Goal: Use online tool/utility: Utilize a website feature to perform a specific function

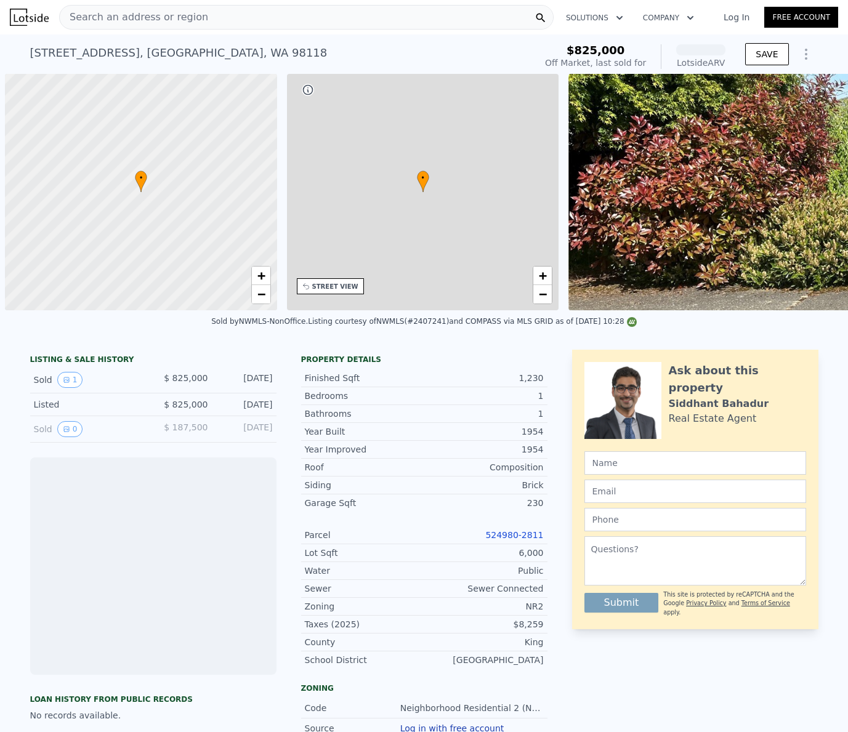
scroll to position [0, 5]
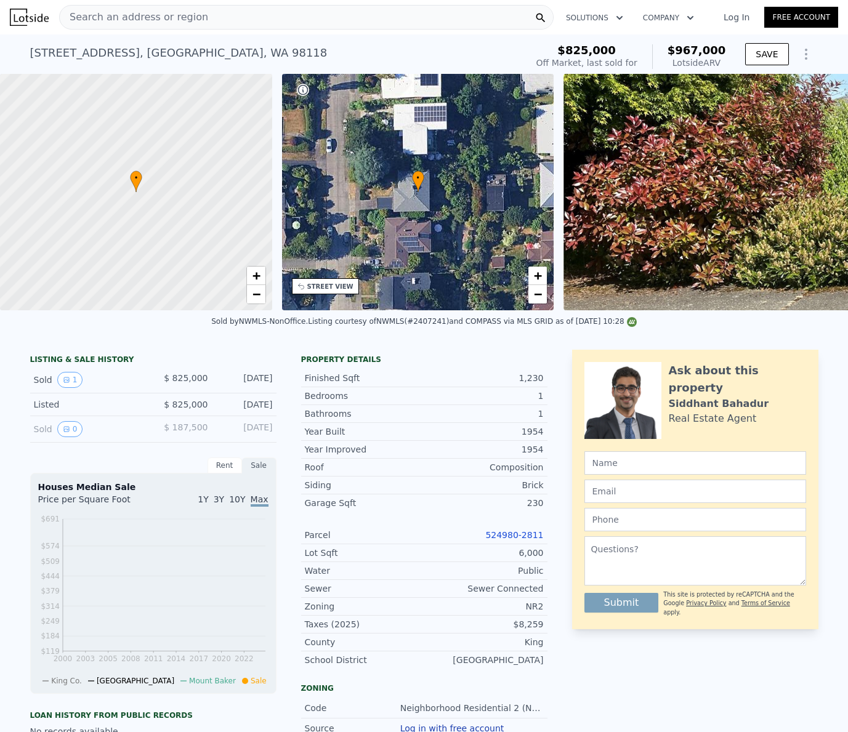
click at [806, 59] on icon "Show Options" at bounding box center [806, 54] width 1 height 10
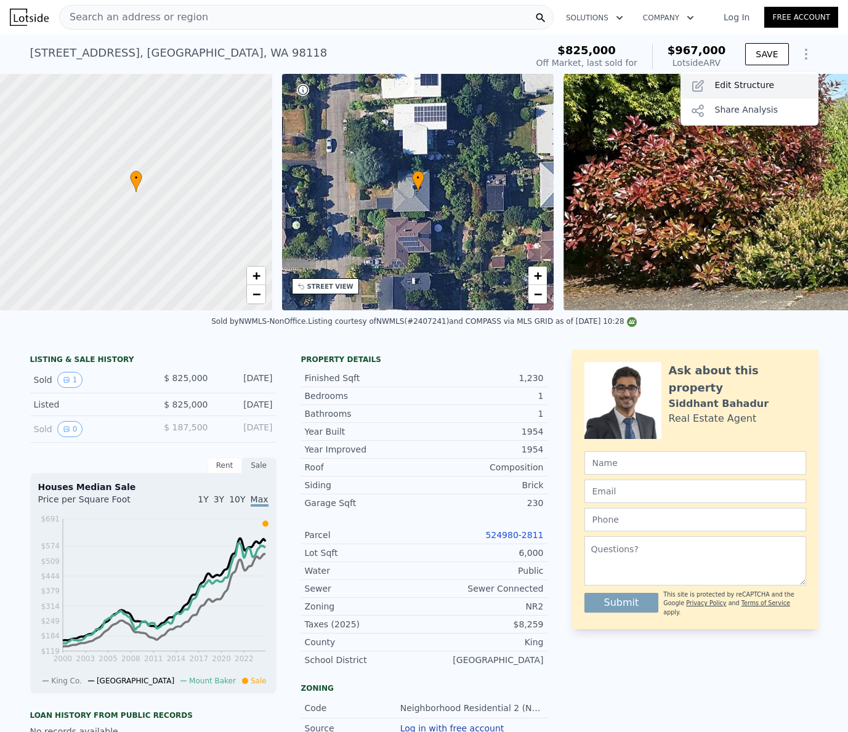
click at [770, 91] on div "Edit Structure" at bounding box center [750, 86] width 138 height 25
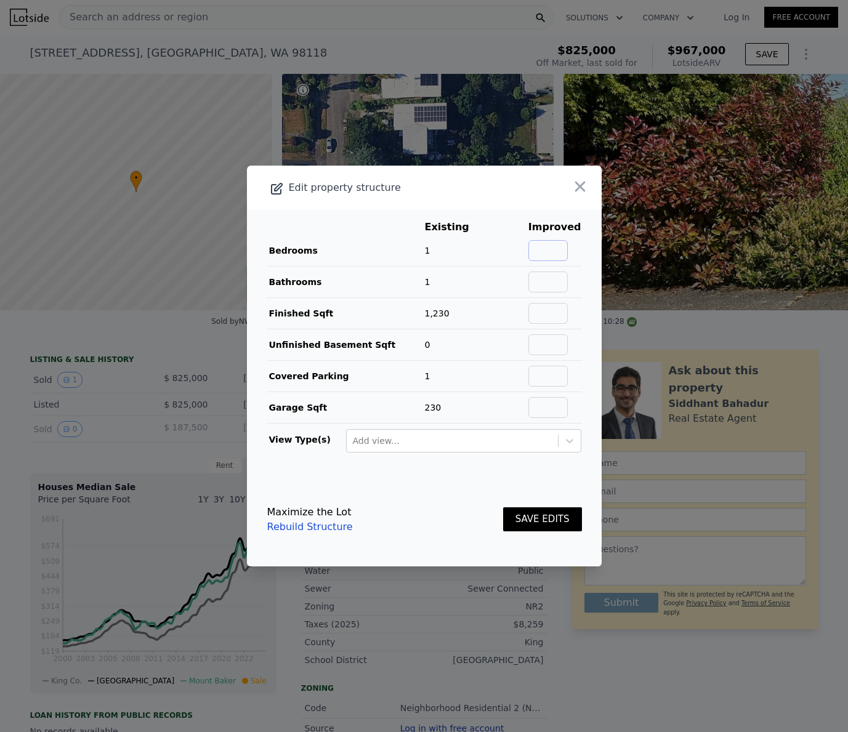
click at [546, 253] on input "text" at bounding box center [548, 250] width 39 height 21
type input "4"
click at [556, 286] on input "text" at bounding box center [548, 282] width 39 height 21
type input "3"
click at [550, 321] on input "text" at bounding box center [548, 313] width 39 height 21
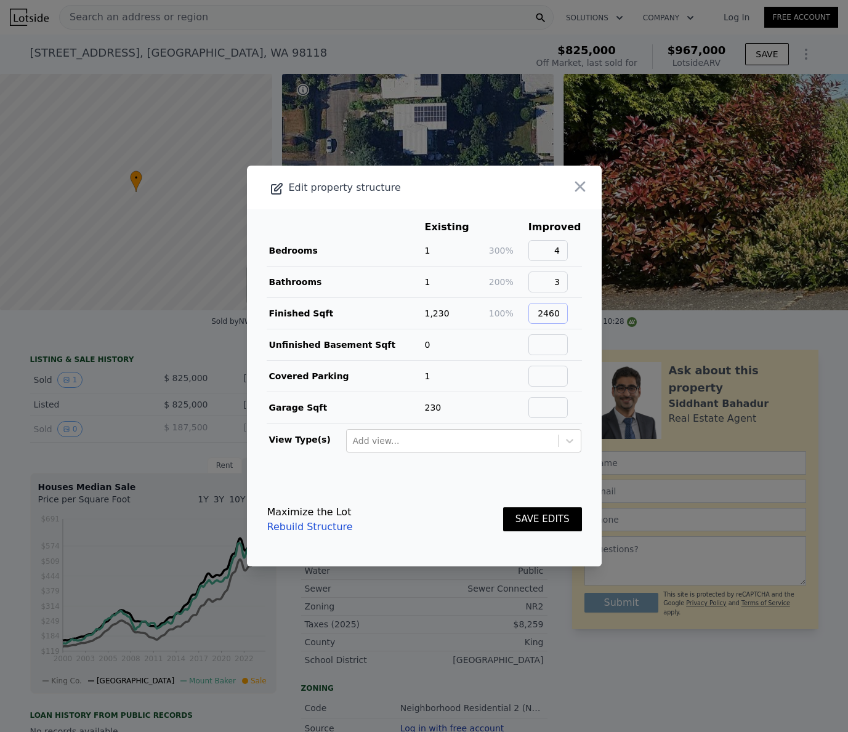
type input "2460"
click at [559, 342] on input "text" at bounding box center [548, 344] width 39 height 21
type input "0"
click at [557, 375] on input "text" at bounding box center [548, 376] width 39 height 21
type input "1"
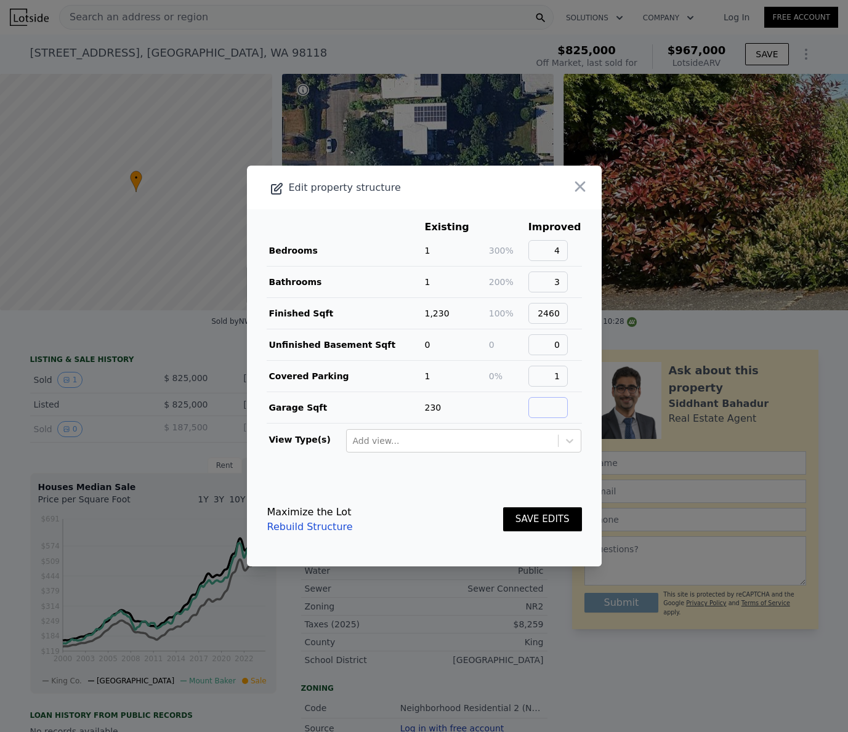
click at [554, 404] on input "text" at bounding box center [548, 407] width 39 height 21
type input "230"
click at [485, 441] on div at bounding box center [452, 441] width 199 height 15
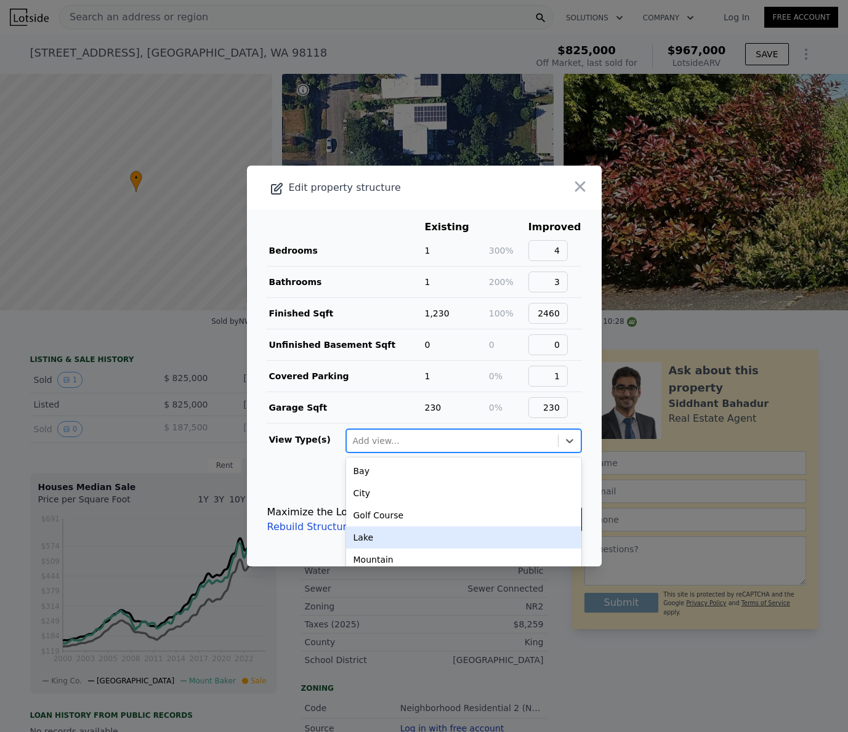
click at [399, 545] on div "Lake" at bounding box center [463, 538] width 235 height 22
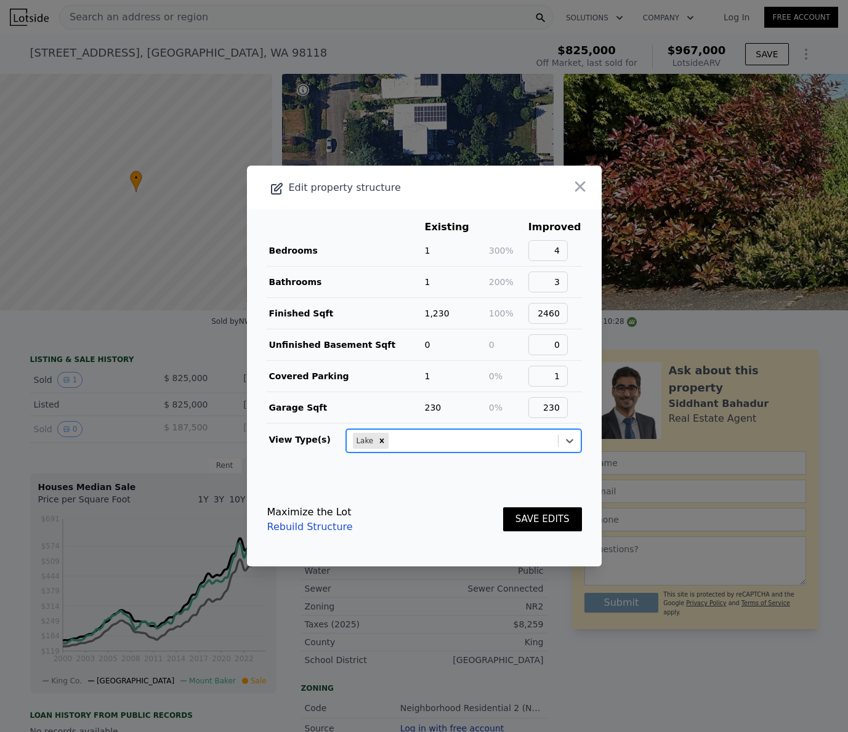
click at [562, 521] on button "SAVE EDITS" at bounding box center [542, 520] width 79 height 24
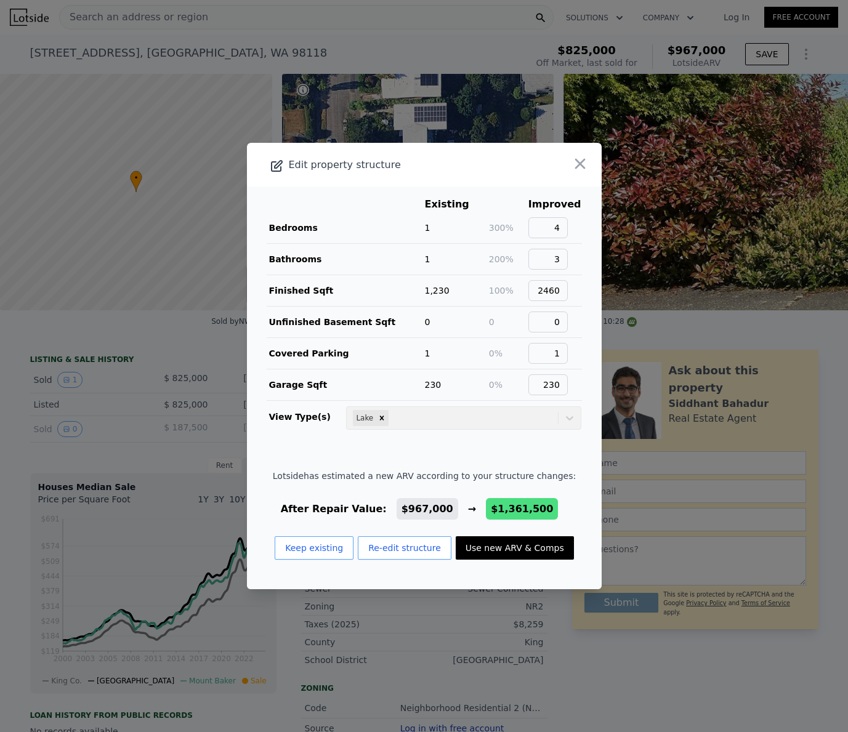
click at [520, 554] on button "Use new ARV & Comps" at bounding box center [515, 548] width 118 height 23
type input "3"
type input "5"
type input "1.75"
type input "3"
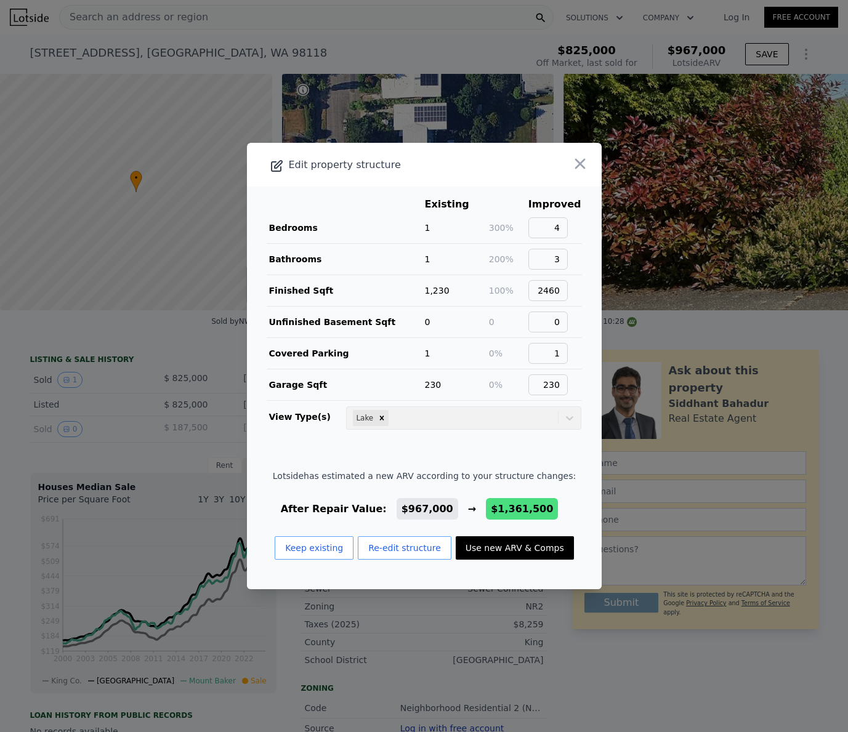
type input "1800"
type input "2627"
type input "3427"
type input "8631"
type input "$ 1,361,500"
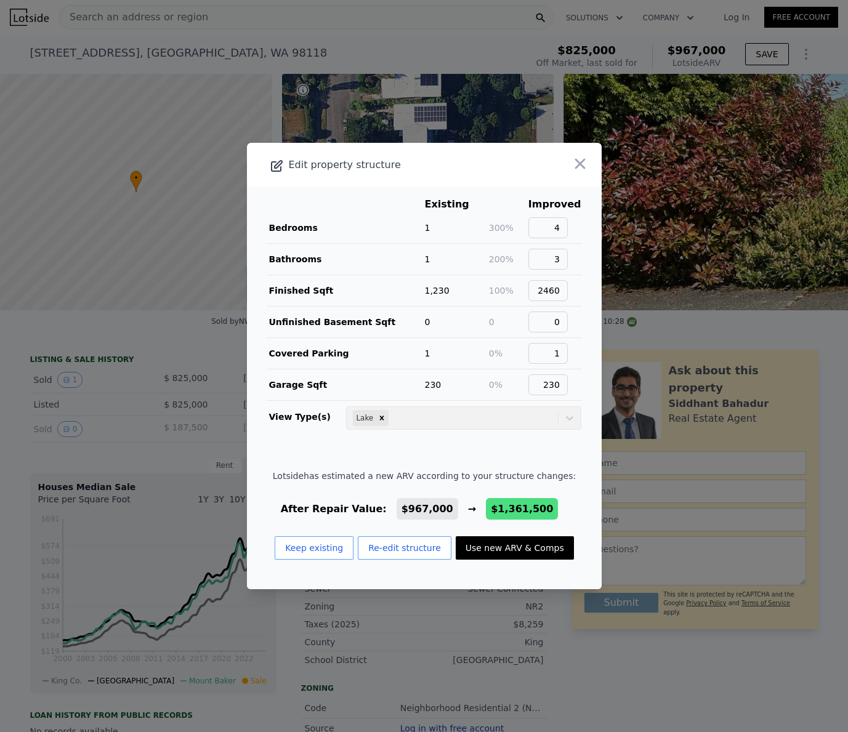
type input "$ 375,454"
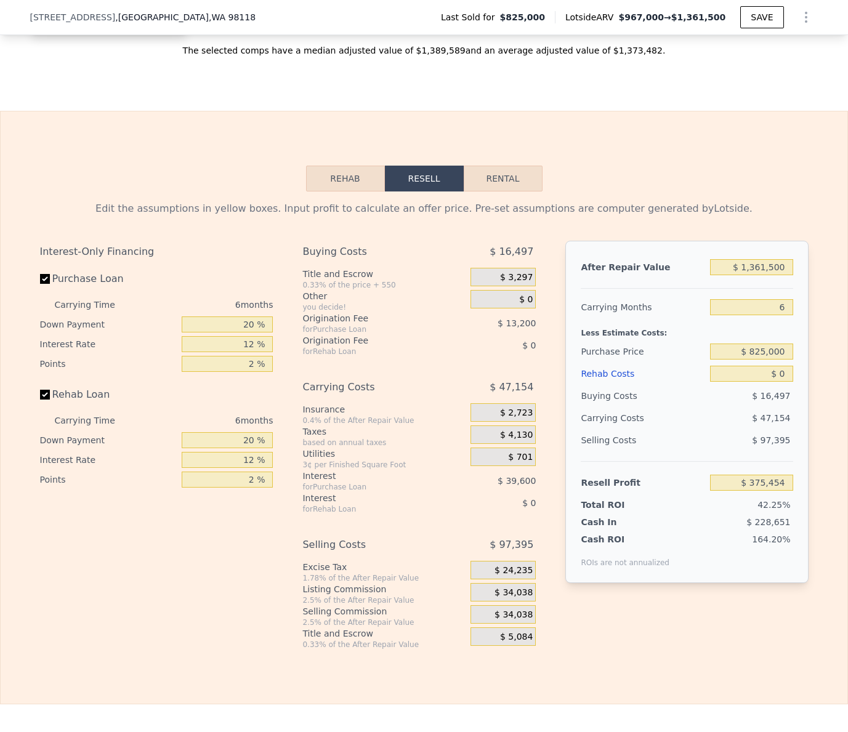
scroll to position [1732, 0]
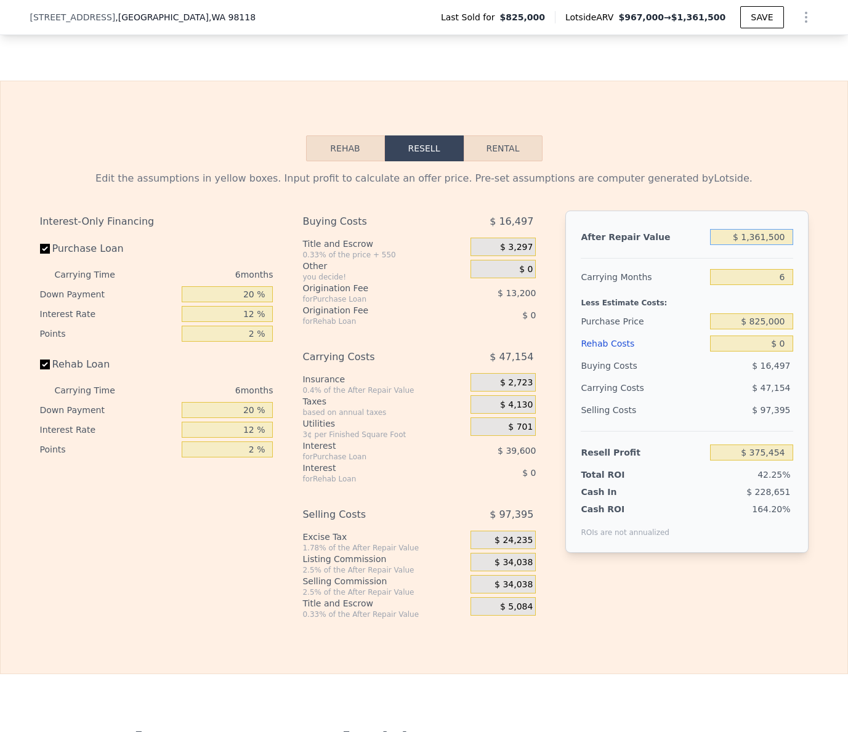
click at [744, 245] on input "$ 1,361,500" at bounding box center [751, 237] width 83 height 16
type input "$ 14"
type input "-$ 886,464"
type input "$ 140,000"
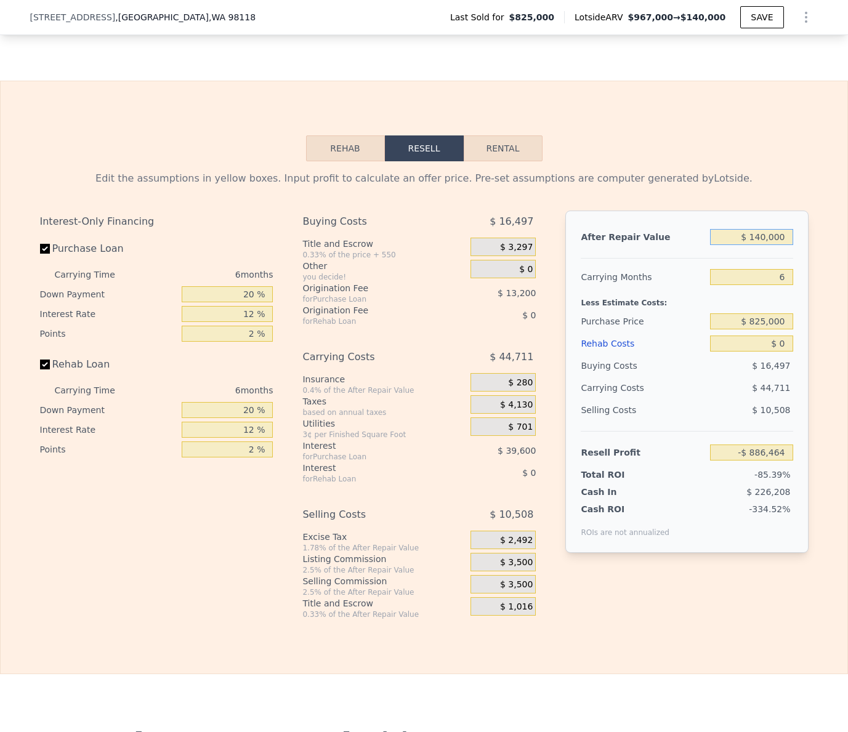
type input "-$ 756,716"
type input "$ 1,400,000"
type input "$ 411,140"
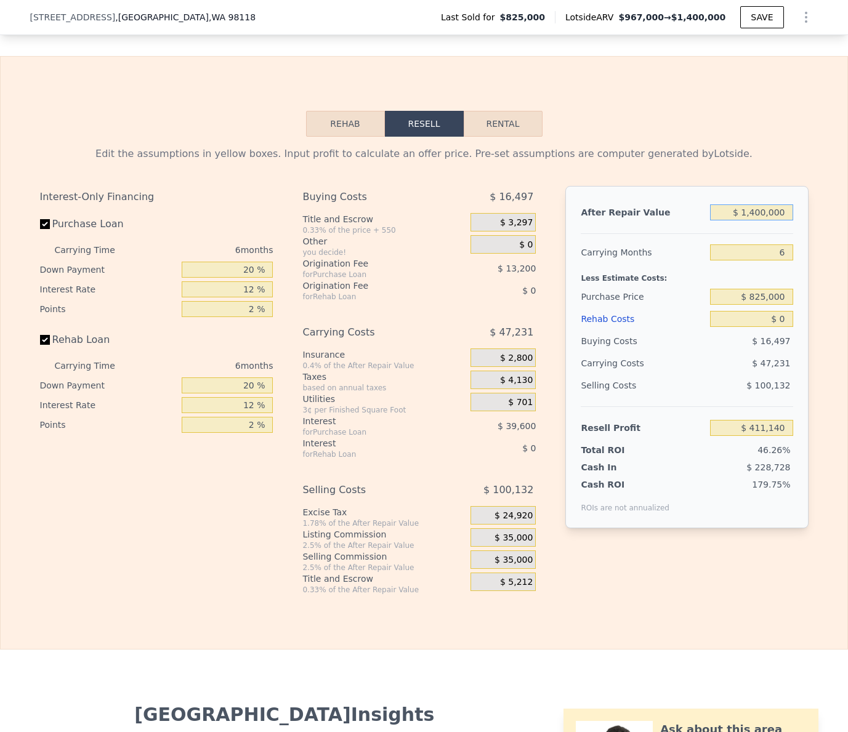
scroll to position [1759, 0]
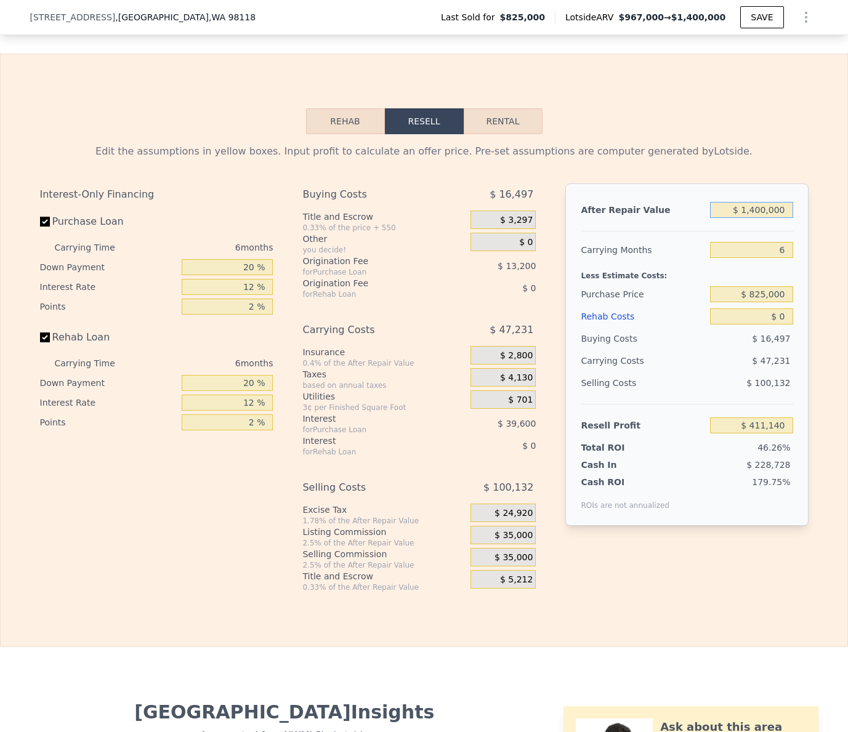
type input "$ 1,400,000"
click at [235, 275] on input "20 %" at bounding box center [227, 267] width 91 height 16
type input "0 %"
type input "$ 397,940"
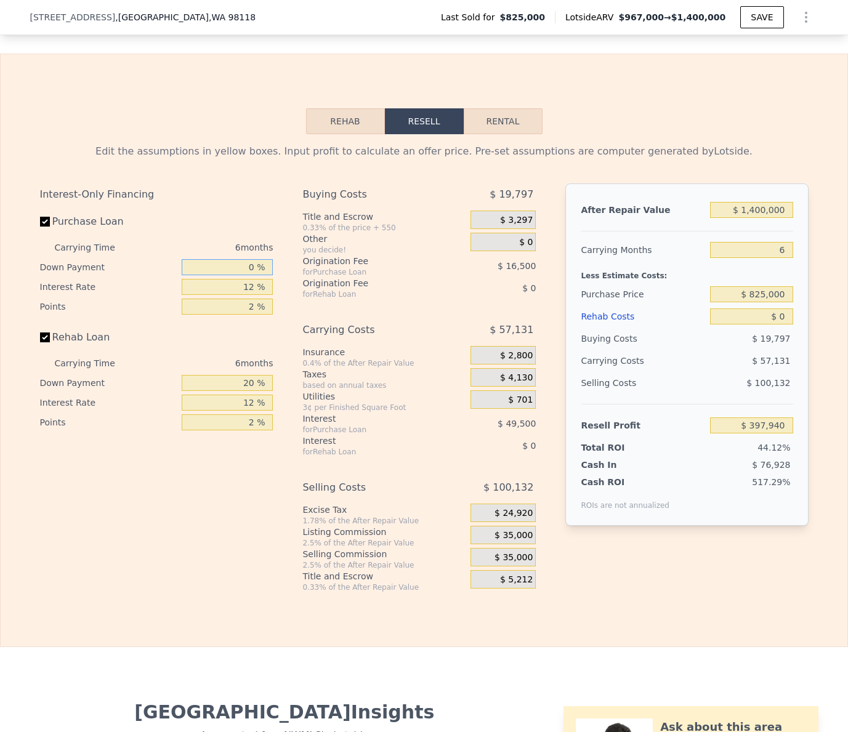
type input "0 %"
click at [246, 295] on input "12 %" at bounding box center [227, 287] width 91 height 16
type input "9 %"
type input "$ 410,312"
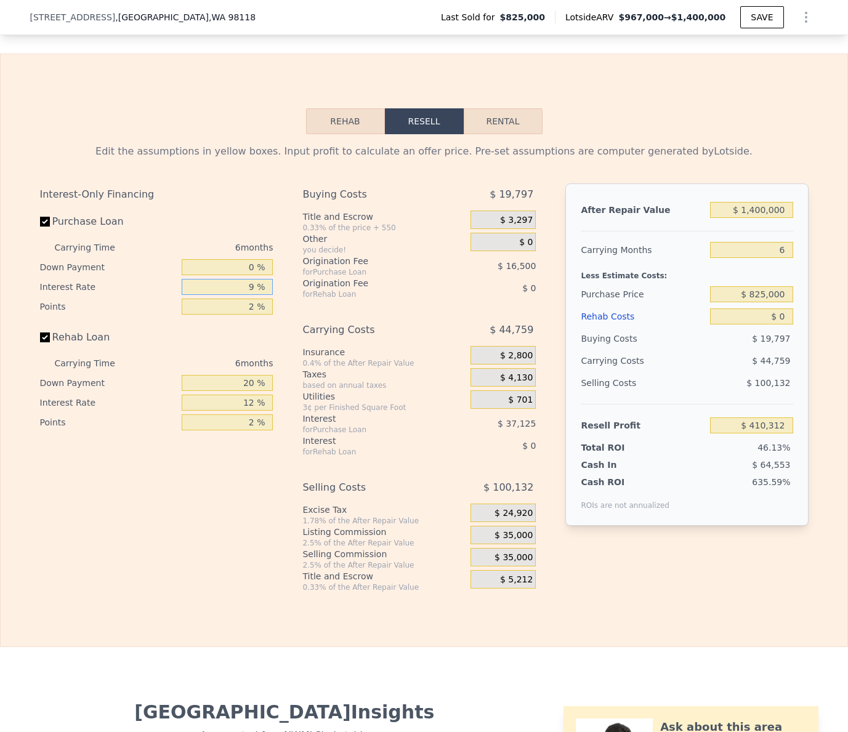
type input "9 %"
click at [249, 315] on input "2 %" at bounding box center [227, 307] width 91 height 16
drag, startPoint x: 251, startPoint y: 325, endPoint x: 234, endPoint y: 325, distance: 17.3
click at [234, 315] on input "2 %" at bounding box center [227, 307] width 91 height 16
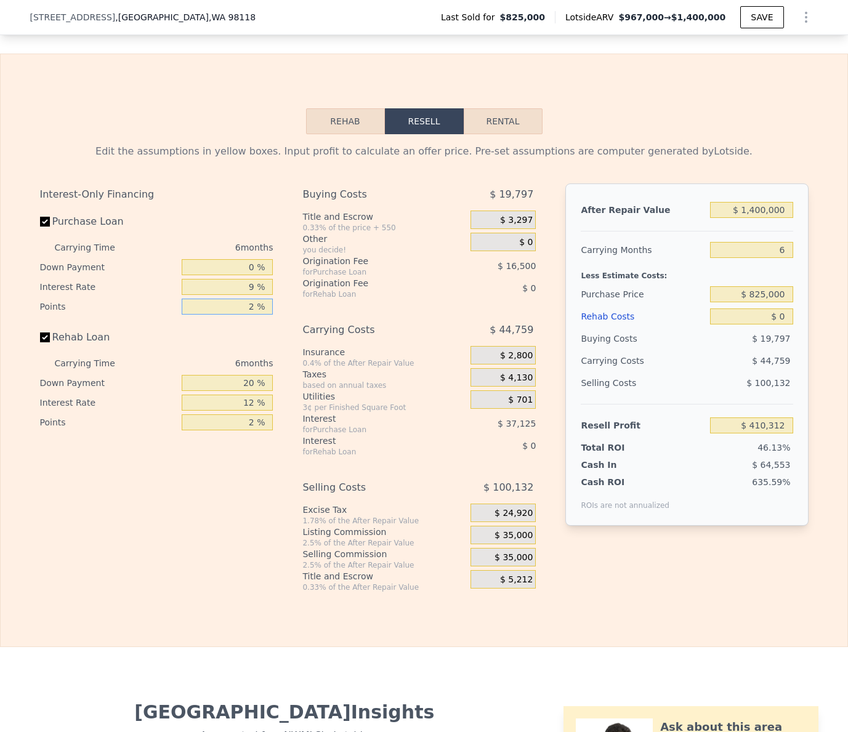
click at [248, 315] on input "2 %" at bounding box center [227, 307] width 91 height 16
type input "1 %"
type input "$ 418,562"
type input "1 %"
click at [246, 391] on input "20 %" at bounding box center [227, 383] width 91 height 16
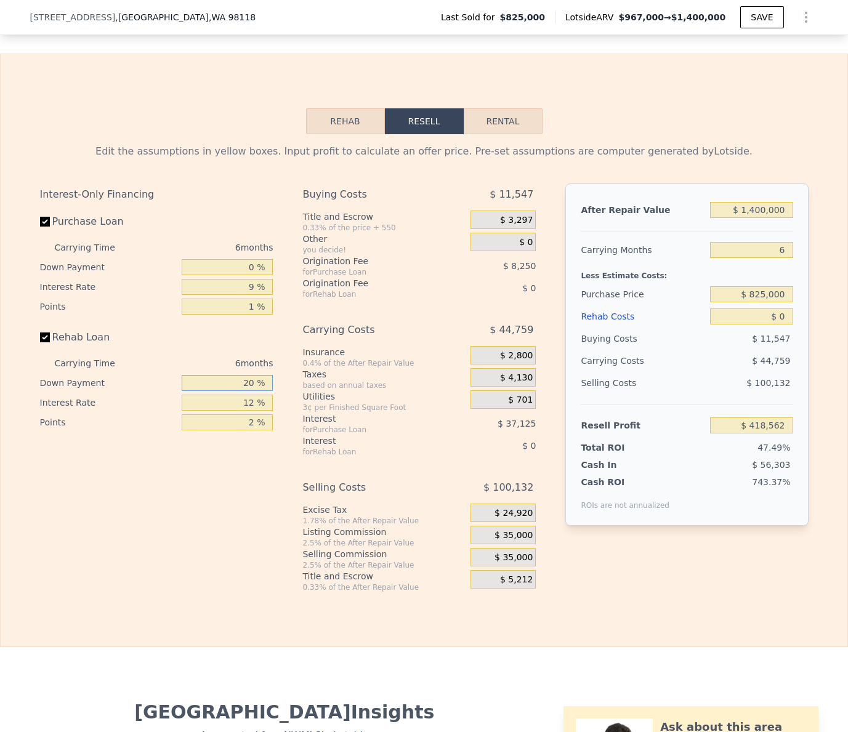
click at [246, 391] on input "20 %" at bounding box center [227, 383] width 91 height 16
type input "0 %"
click at [248, 411] on input "12 %" at bounding box center [227, 403] width 91 height 16
click at [247, 411] on input "12 %" at bounding box center [227, 403] width 91 height 16
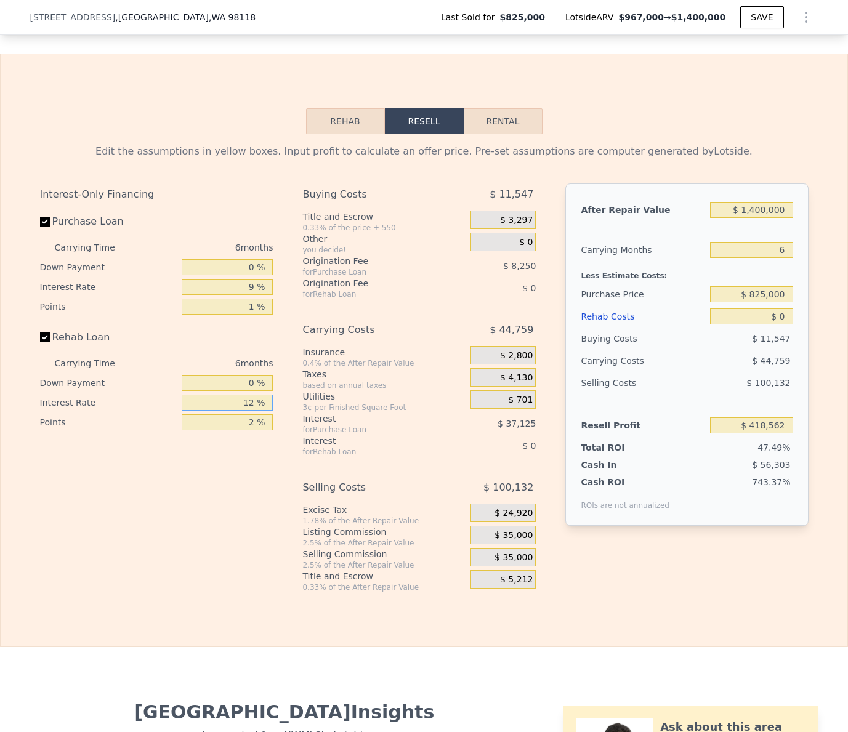
click at [247, 411] on input "12 %" at bounding box center [227, 403] width 91 height 16
type input "9 %"
click at [249, 431] on input "2 %" at bounding box center [227, 423] width 91 height 16
type input "1 %"
click at [764, 258] on input "6" at bounding box center [751, 250] width 83 height 16
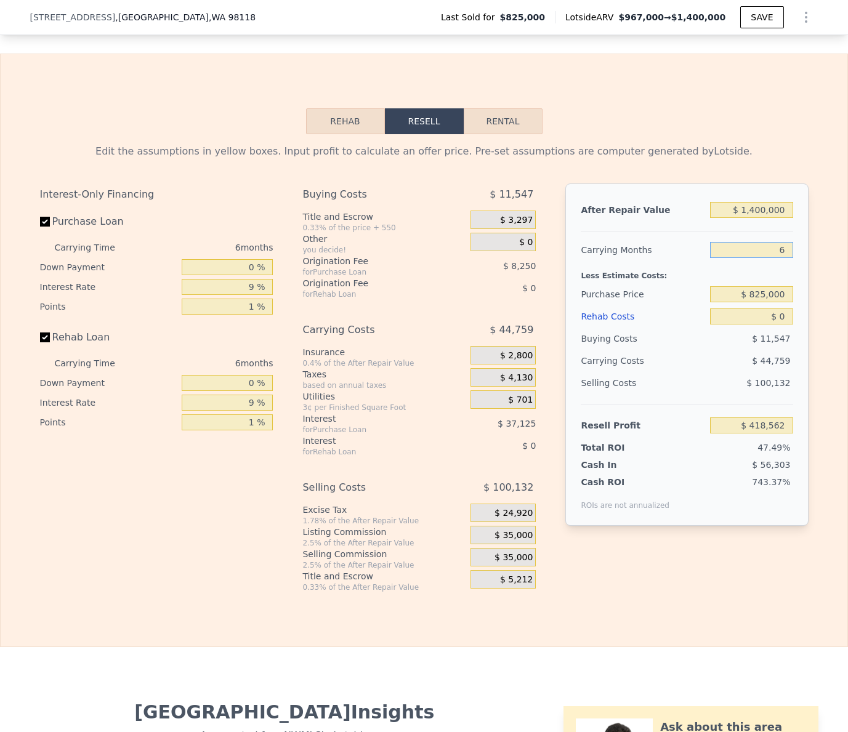
click at [764, 258] on input "6" at bounding box center [751, 250] width 83 height 16
type input "7"
type input "$ 411,102"
type input "7"
click at [774, 328] on div "$ 0" at bounding box center [751, 317] width 83 height 22
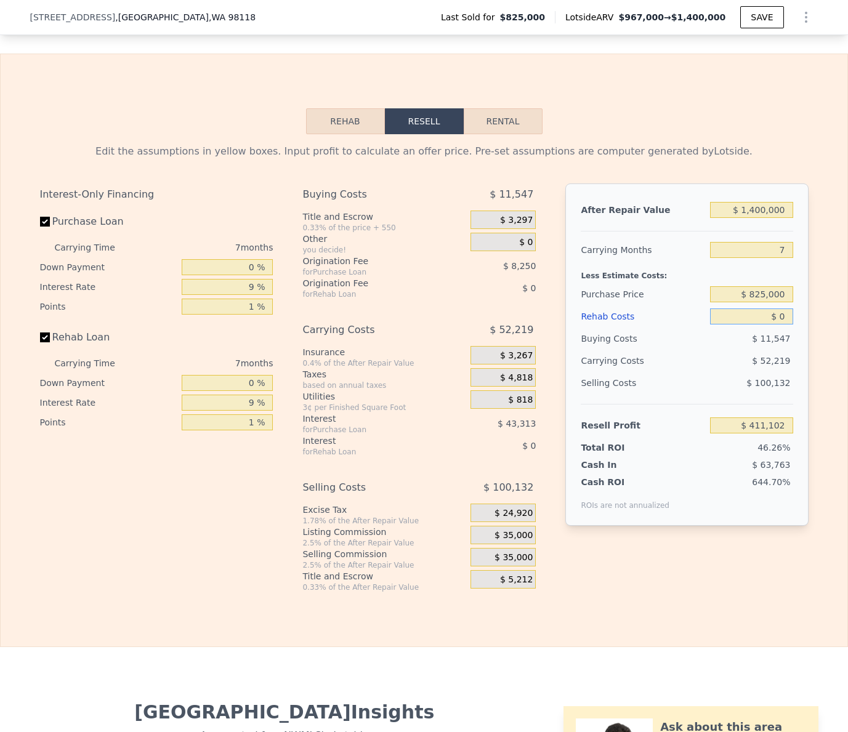
click at [776, 325] on input "$ 0" at bounding box center [751, 317] width 83 height 16
type input "$ 20"
type input "$ 411,082"
type input "$ 260"
type input "$ 410,825"
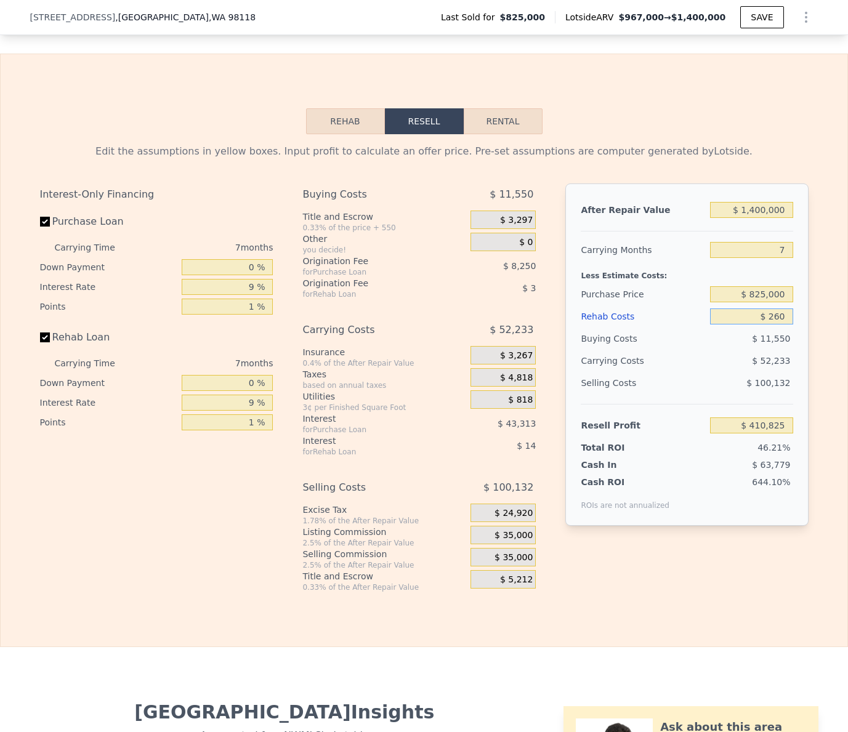
type input "$ 2,600"
type input "$ 408,336"
type input "$ 26,000"
type input "$ 383,477"
type input "$ 260,000"
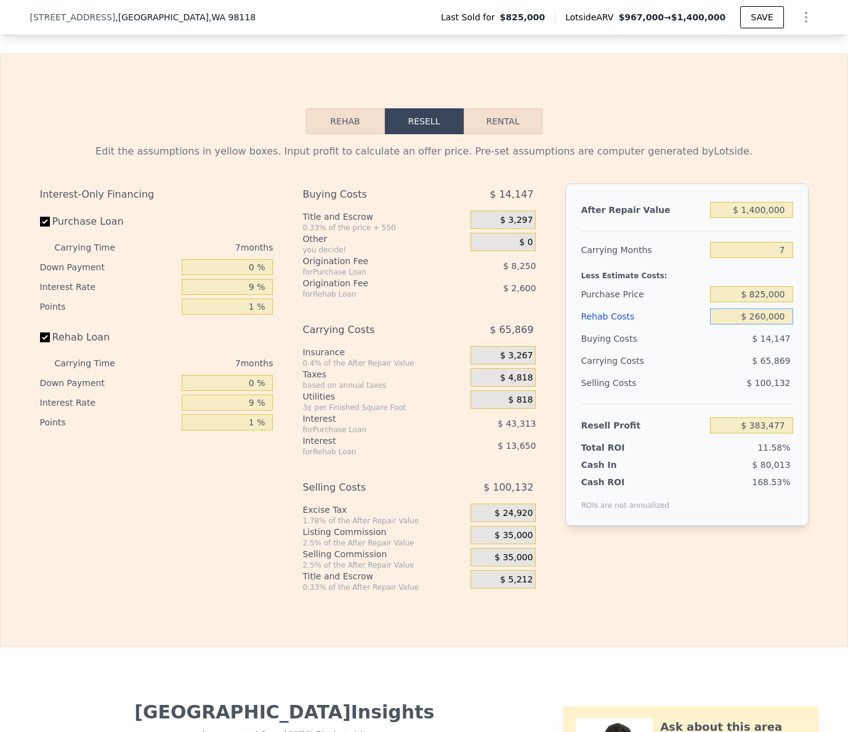
type input "$ 134,852"
type input "$ 260,000"
click at [716, 372] on div "$ 65,869" at bounding box center [728, 361] width 130 height 22
click at [751, 434] on input "$ 134,852" at bounding box center [751, 426] width 83 height 16
click at [761, 258] on input "7" at bounding box center [751, 250] width 83 height 16
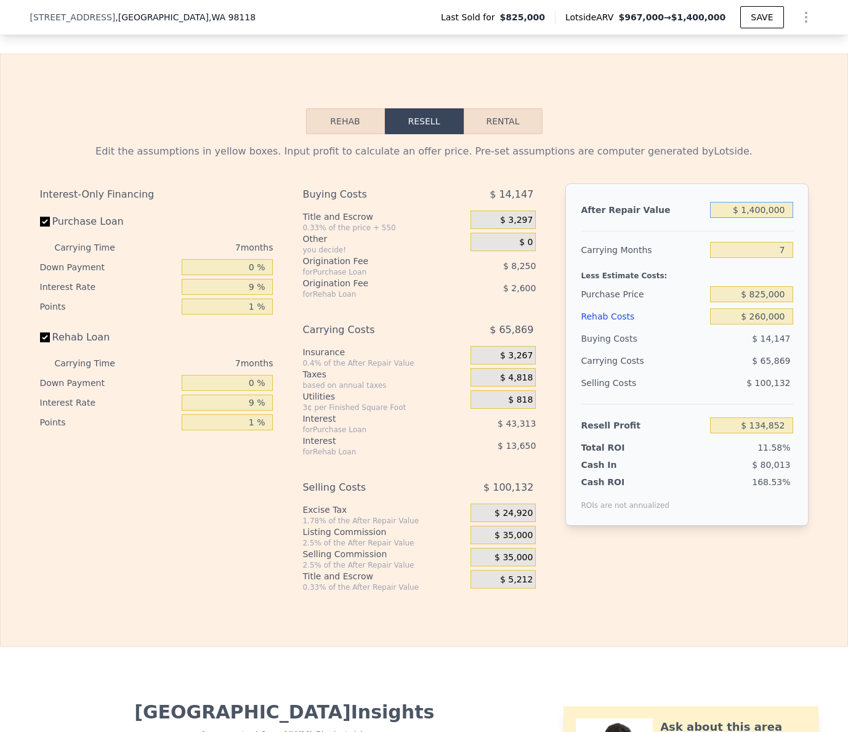
click at [757, 218] on input "$ 1,400,000" at bounding box center [751, 210] width 83 height 16
type input "$ 1,450,000"
type input "$ 181,179"
type input "$ 1,450,000"
click at [712, 283] on div "Less Estimate Costs:" at bounding box center [687, 272] width 212 height 22
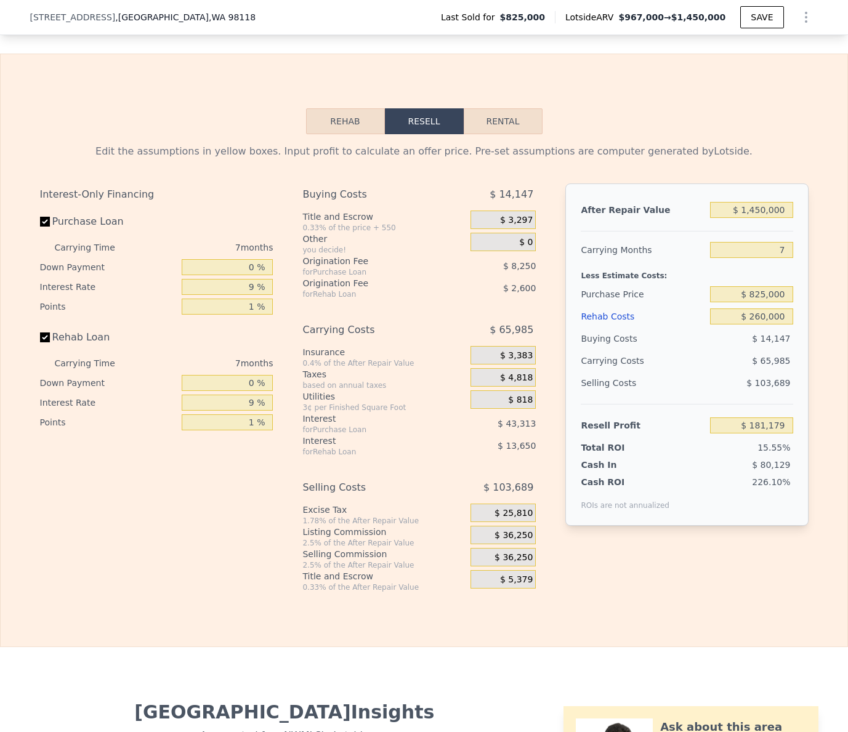
click at [716, 372] on div "$ 65,985" at bounding box center [728, 361] width 130 height 22
click at [756, 325] on input "$ 260,000" at bounding box center [751, 317] width 83 height 16
type input "$ 20,000"
type input "$ 436,179"
type input "$ 270,000"
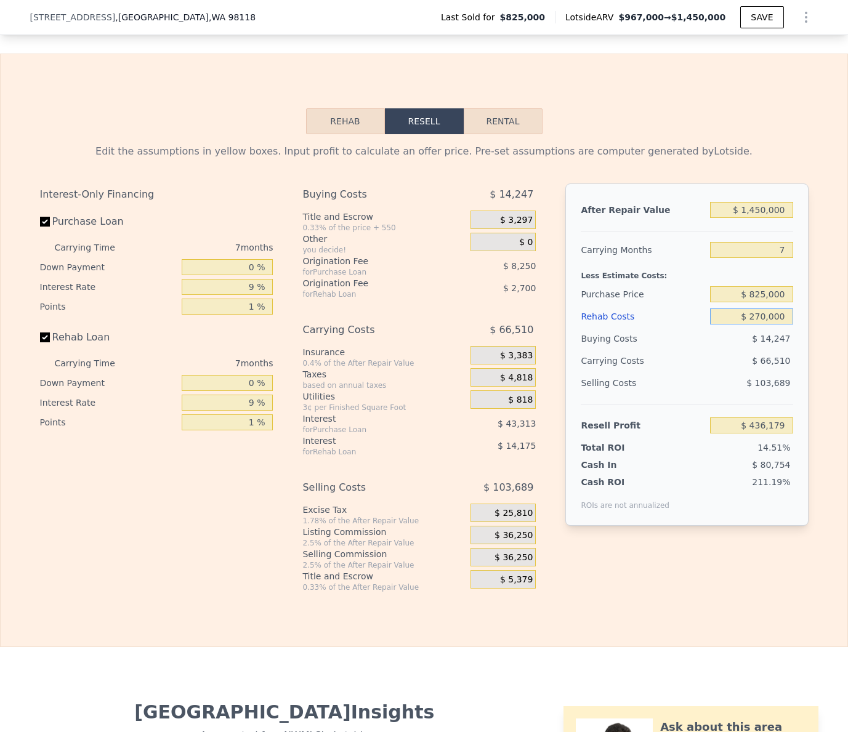
type input "$ 170,554"
type input "$ 280,000"
type input "$ 159,929"
type input "$ 280,000"
click at [688, 372] on div "$ 67,035" at bounding box center [728, 361] width 130 height 22
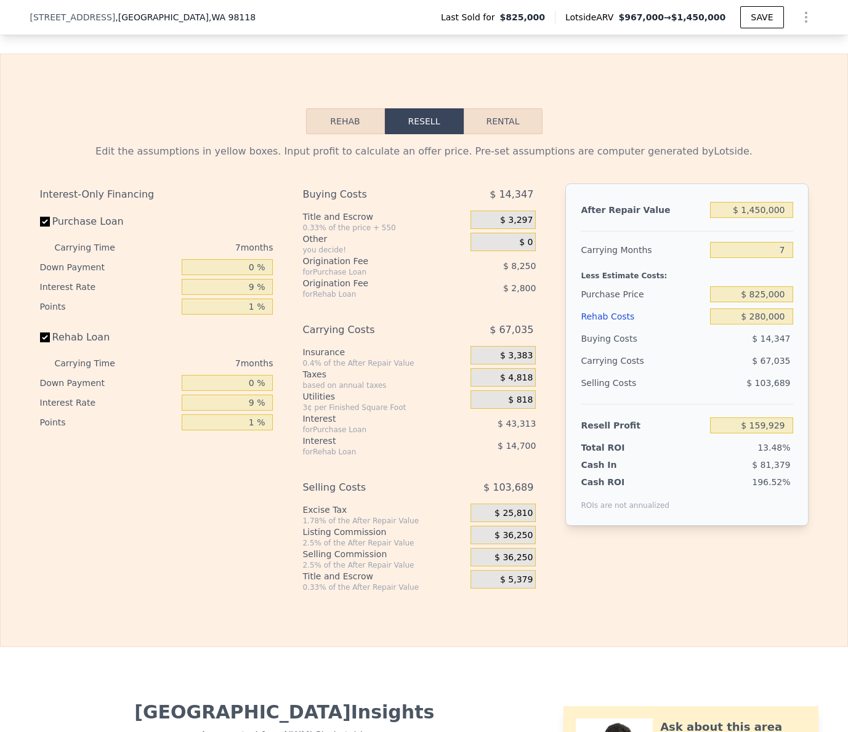
click at [119, 99] on div "Rehab Resell Rental Edit the assumptions in yellow boxes. Input profit to calcu…" at bounding box center [424, 351] width 848 height 594
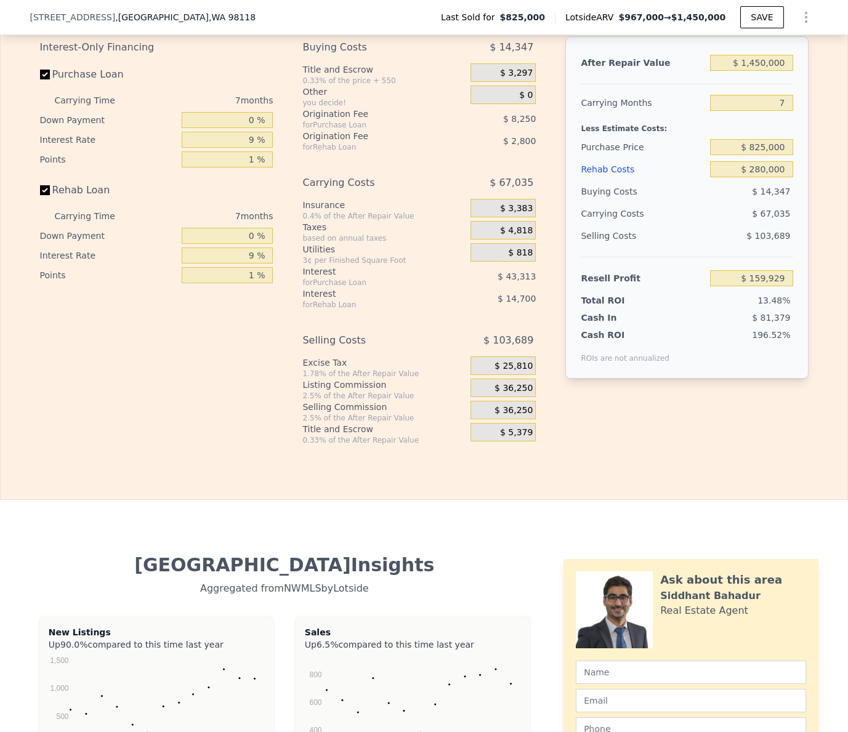
scroll to position [1769, 0]
